Goal: Information Seeking & Learning: Learn about a topic

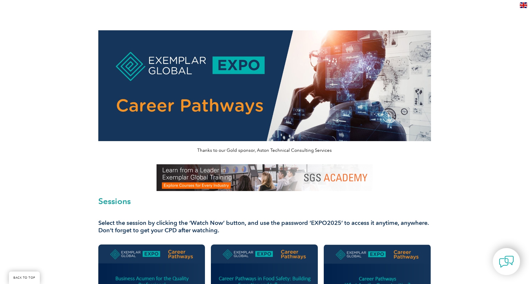
scroll to position [744, 0]
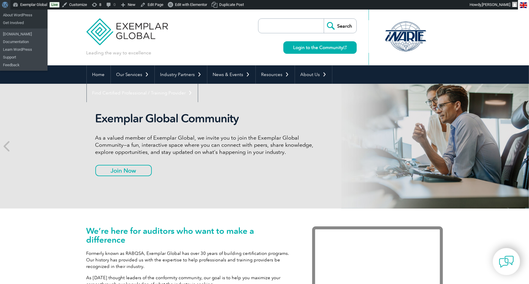
click at [1, 4] on link "About WordPress" at bounding box center [5, 5] width 10 height 10
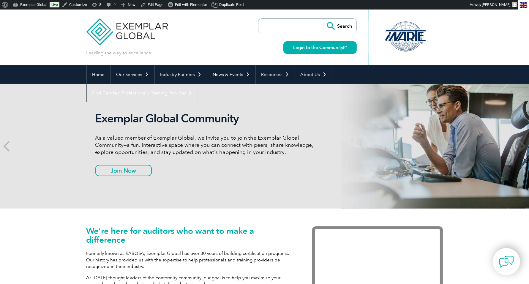
click at [283, 24] on input "search" at bounding box center [293, 26] width 62 height 14
paste input "Irina Ketkin"
type input "Irina Ketkin"
click at [324, 19] on input "Search" at bounding box center [340, 26] width 33 height 14
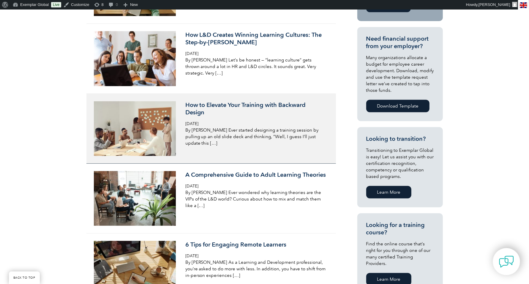
scroll to position [242, 0]
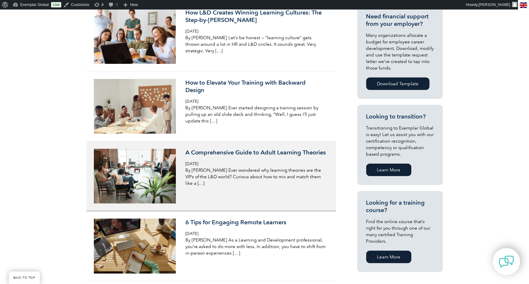
click at [201, 155] on h3 "A Comprehensive Guide to Adult Learning Theories" at bounding box center [255, 152] width 141 height 7
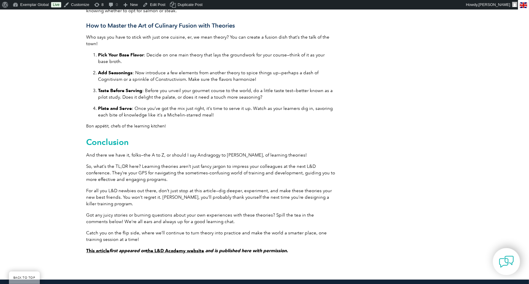
scroll to position [3861, 0]
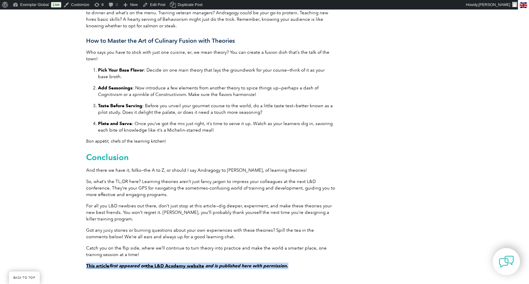
drag, startPoint x: 312, startPoint y: 227, endPoint x: 87, endPoint y: 224, distance: 224.8
click at [87, 263] on p "This article first appeared on the L&D Academy website and is published here wi…" at bounding box center [212, 266] width 250 height 7
copy strong "This article first appeared on the L&D Academy website and is published here wi…"
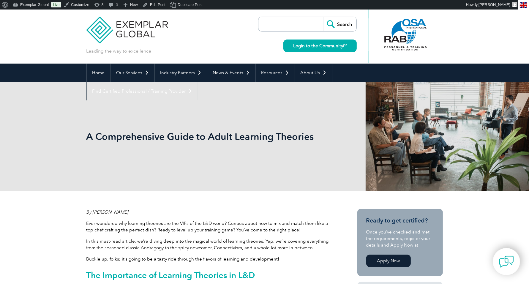
scroll to position [0, 0]
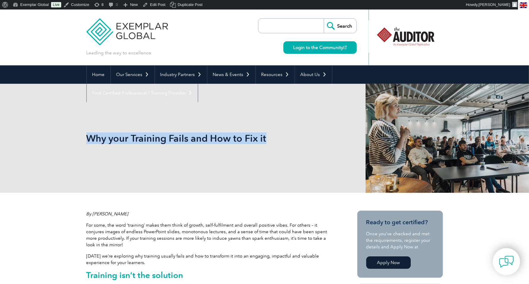
drag, startPoint x: 284, startPoint y: 138, endPoint x: 88, endPoint y: 139, distance: 195.9
click at [88, 139] on h1 "Why your Training Fails and How to Fix it" at bounding box center [201, 139] width 228 height 12
copy h1 "Why your Training Fails and How to Fix it"
click at [154, 5] on link "Edit Post" at bounding box center [154, 5] width 28 height 10
